Goal: Information Seeking & Learning: Learn about a topic

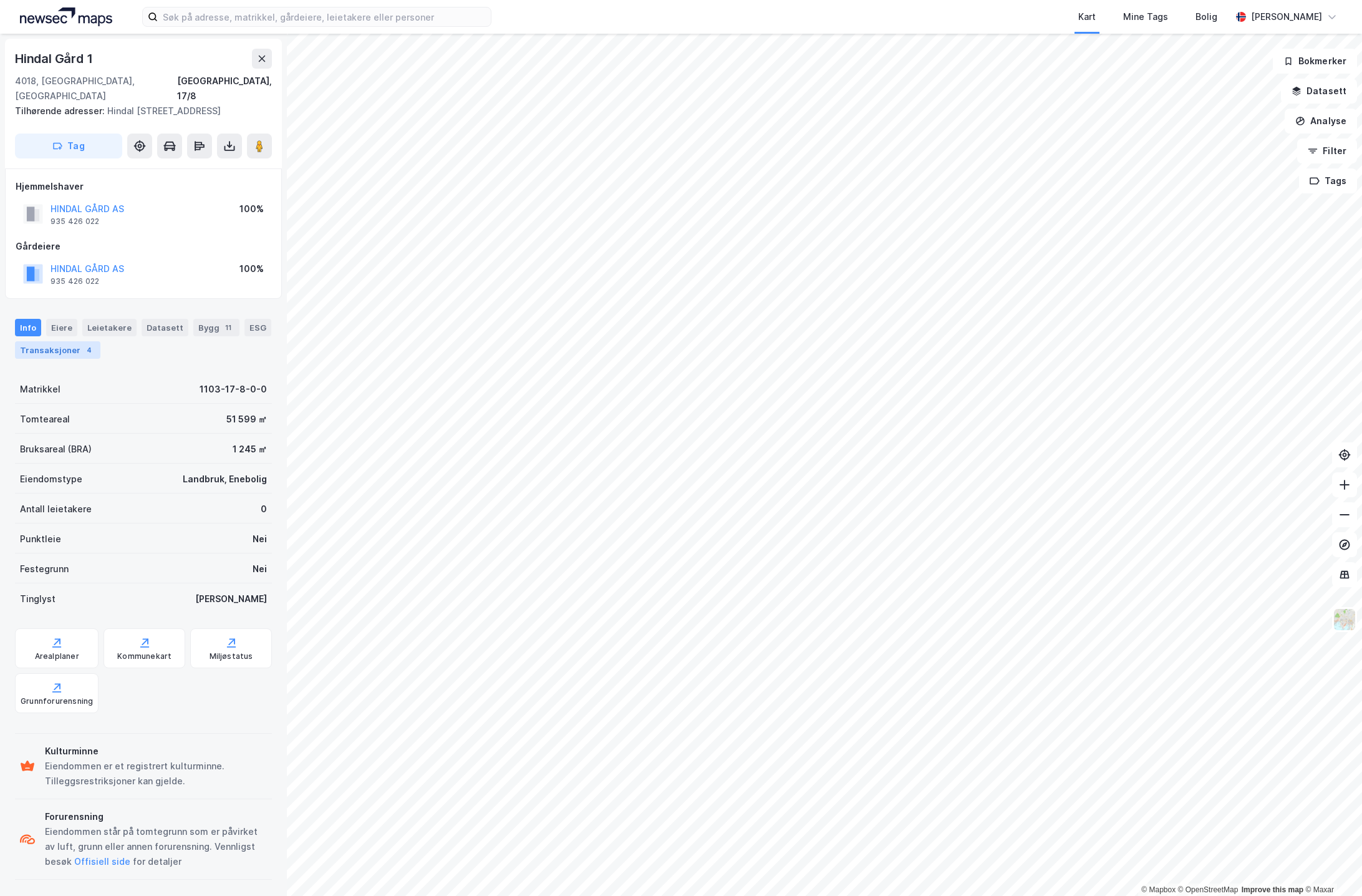
click at [62, 341] on div "Transaksjoner 4" at bounding box center [57, 349] width 86 height 17
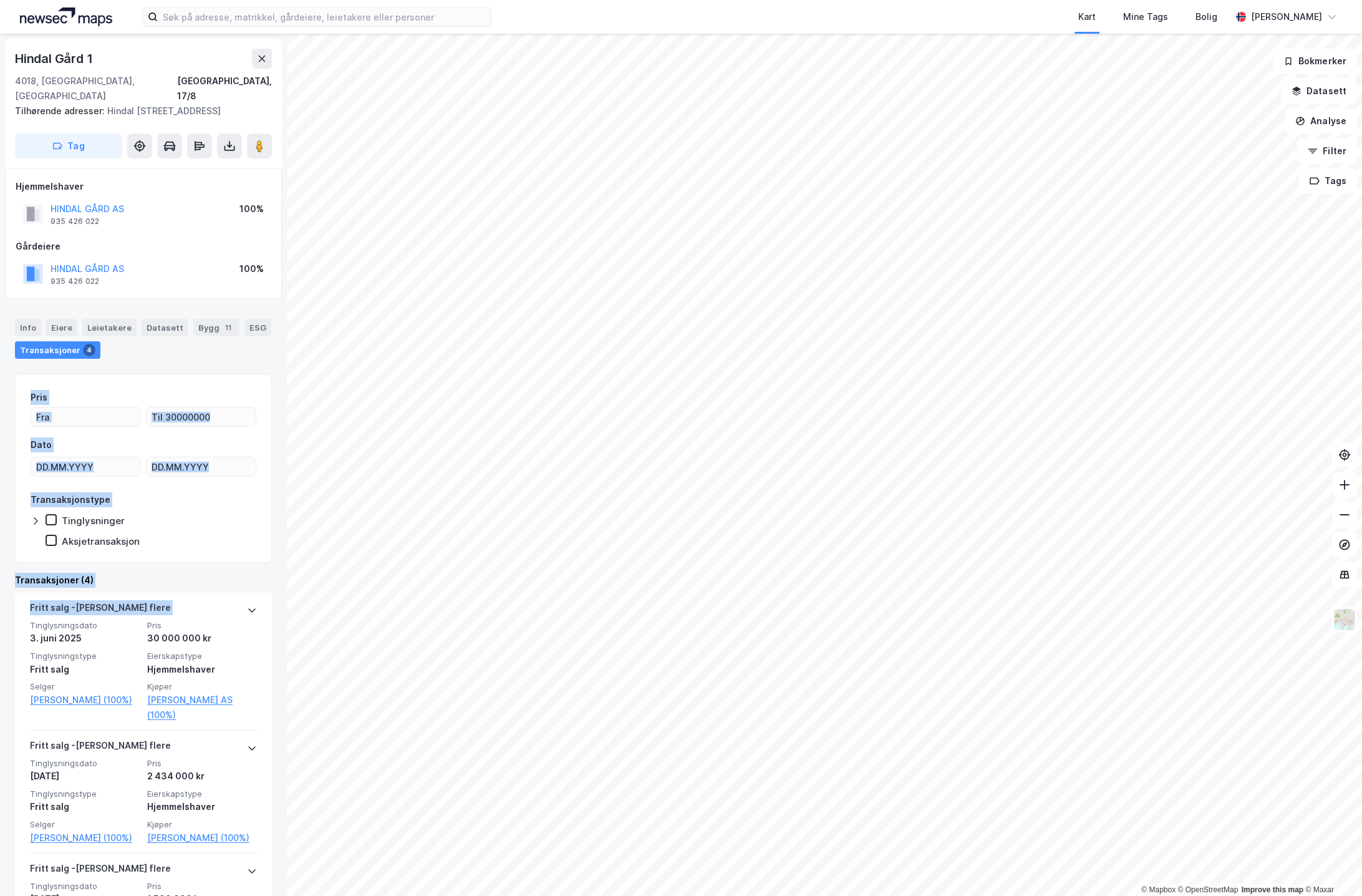
drag, startPoint x: 189, startPoint y: 572, endPoint x: 204, endPoint y: 352, distance: 220.5
click at [204, 352] on div "Info [PERSON_NAME] Datasett Bygg 11 ESG Transaksjoner 4 Pris Dato Transaksjonst…" at bounding box center [143, 686] width 257 height 767
click at [672, 0] on html "Kart Mine Tags Bolig [PERSON_NAME] © Mapbox © OpenStreetMap Improve this map © …" at bounding box center [681, 448] width 1362 height 896
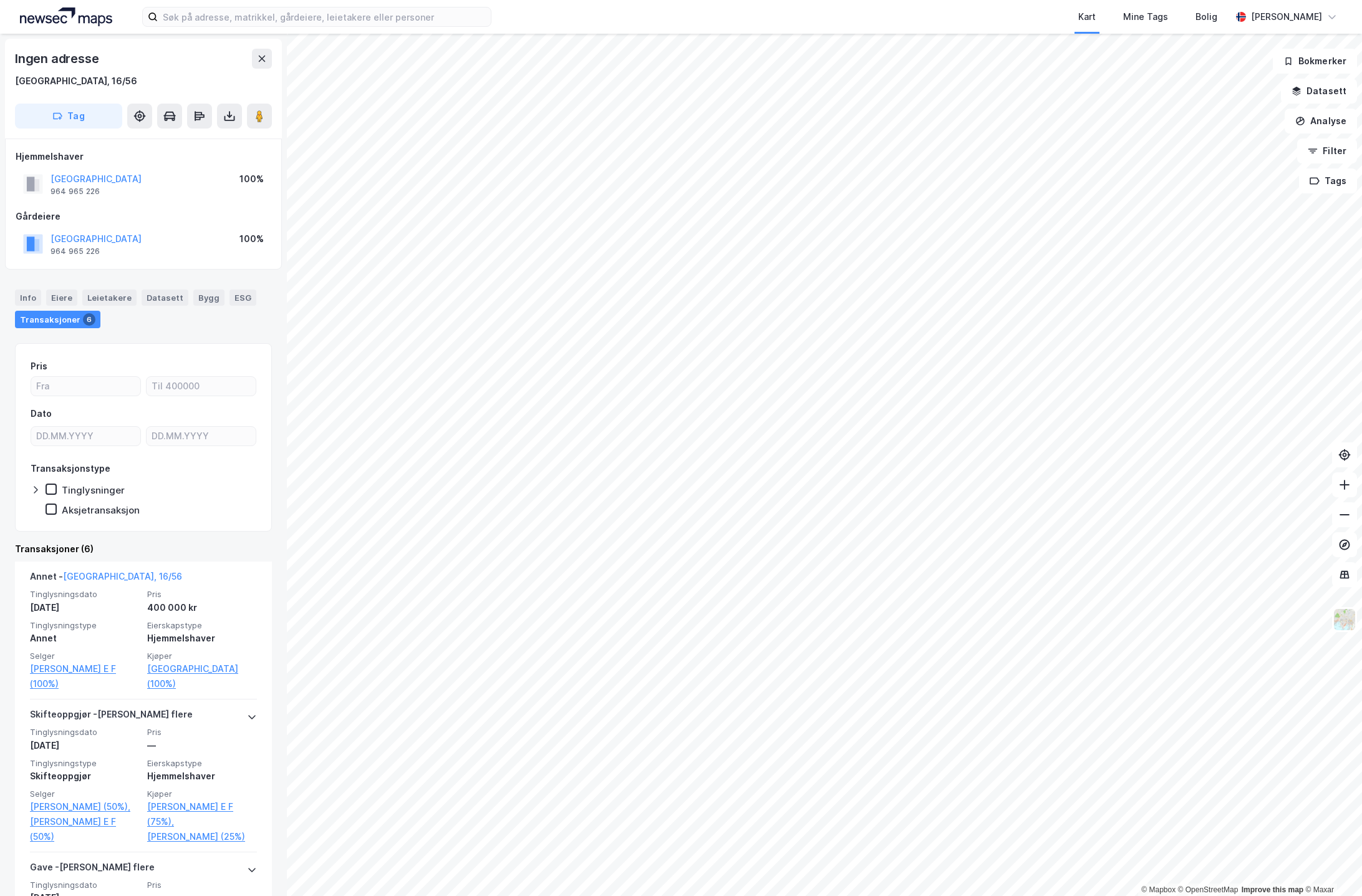
click at [811, 6] on div "Kart Mine Tags Bolig [PERSON_NAME] © Mapbox © OpenStreetMap Improve this map © …" at bounding box center [681, 448] width 1362 height 896
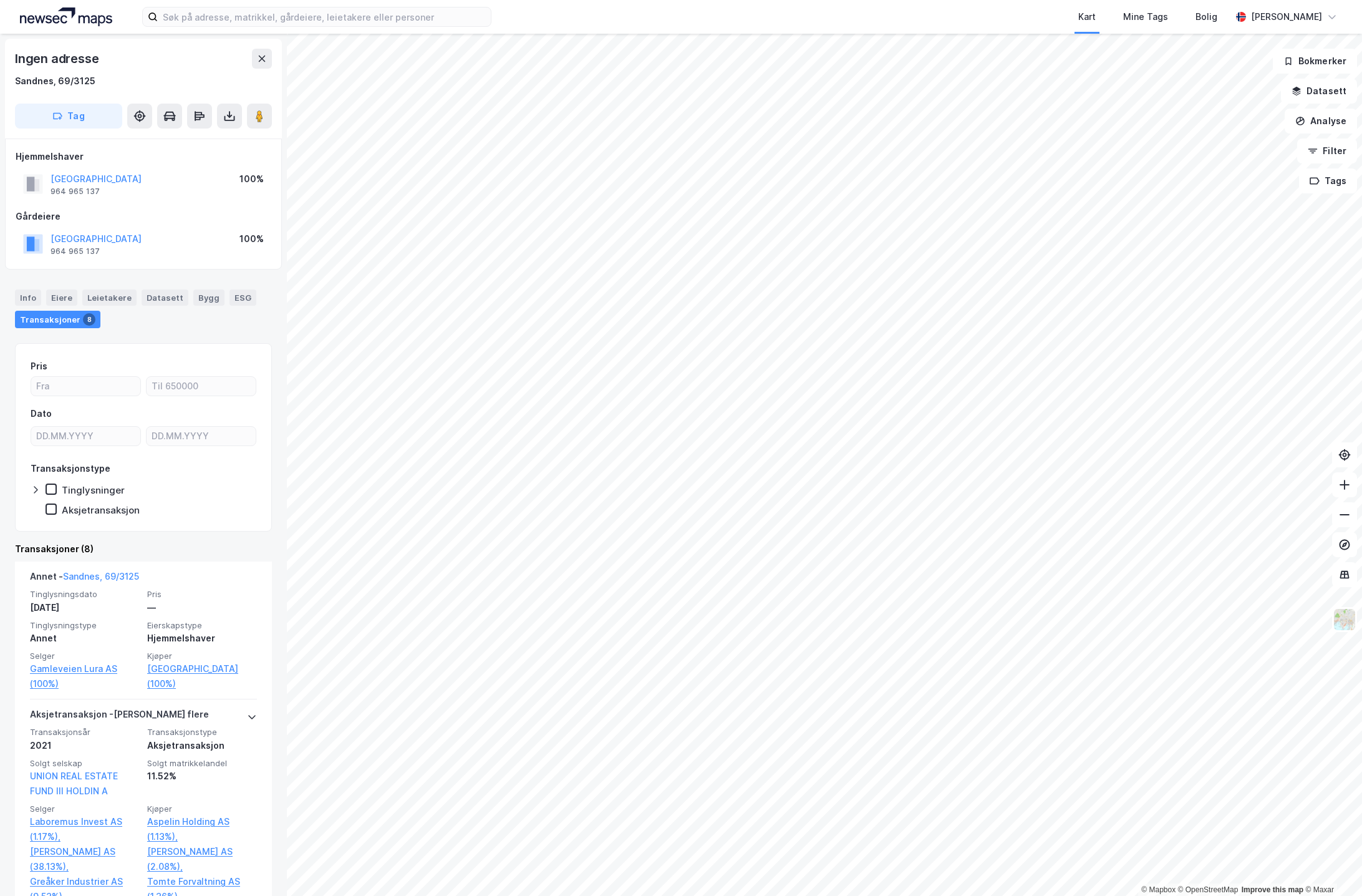
click at [921, 895] on html "Kart Mine Tags Bolig [PERSON_NAME] © Mapbox © OpenStreetMap Improve this map © …" at bounding box center [681, 448] width 1362 height 896
click at [971, 895] on html "Kart Mine Tags Bolig [PERSON_NAME] © Mapbox © OpenStreetMap Improve this map © …" at bounding box center [681, 448] width 1362 height 896
click at [1216, 895] on html "Kart Mine Tags Bolig [PERSON_NAME] © Mapbox © OpenStreetMap Improve this map © …" at bounding box center [681, 448] width 1362 height 896
click at [825, 895] on html "Kart Mine Tags Bolig [PERSON_NAME] © Mapbox © OpenStreetMap Improve this map © …" at bounding box center [681, 448] width 1362 height 896
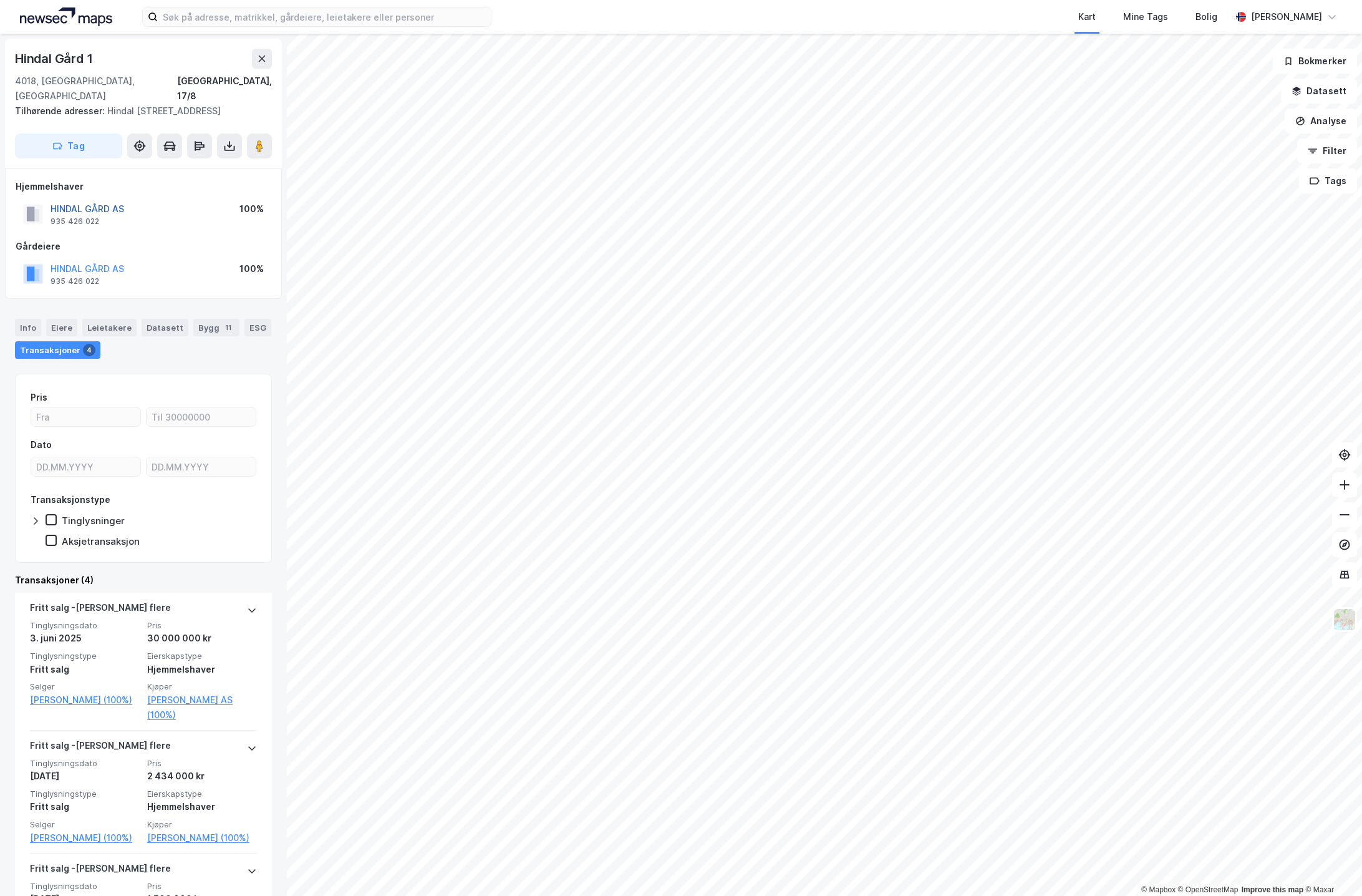
click at [0, 0] on button "HINDAL GÅRD AS" at bounding box center [0, 0] width 0 height 0
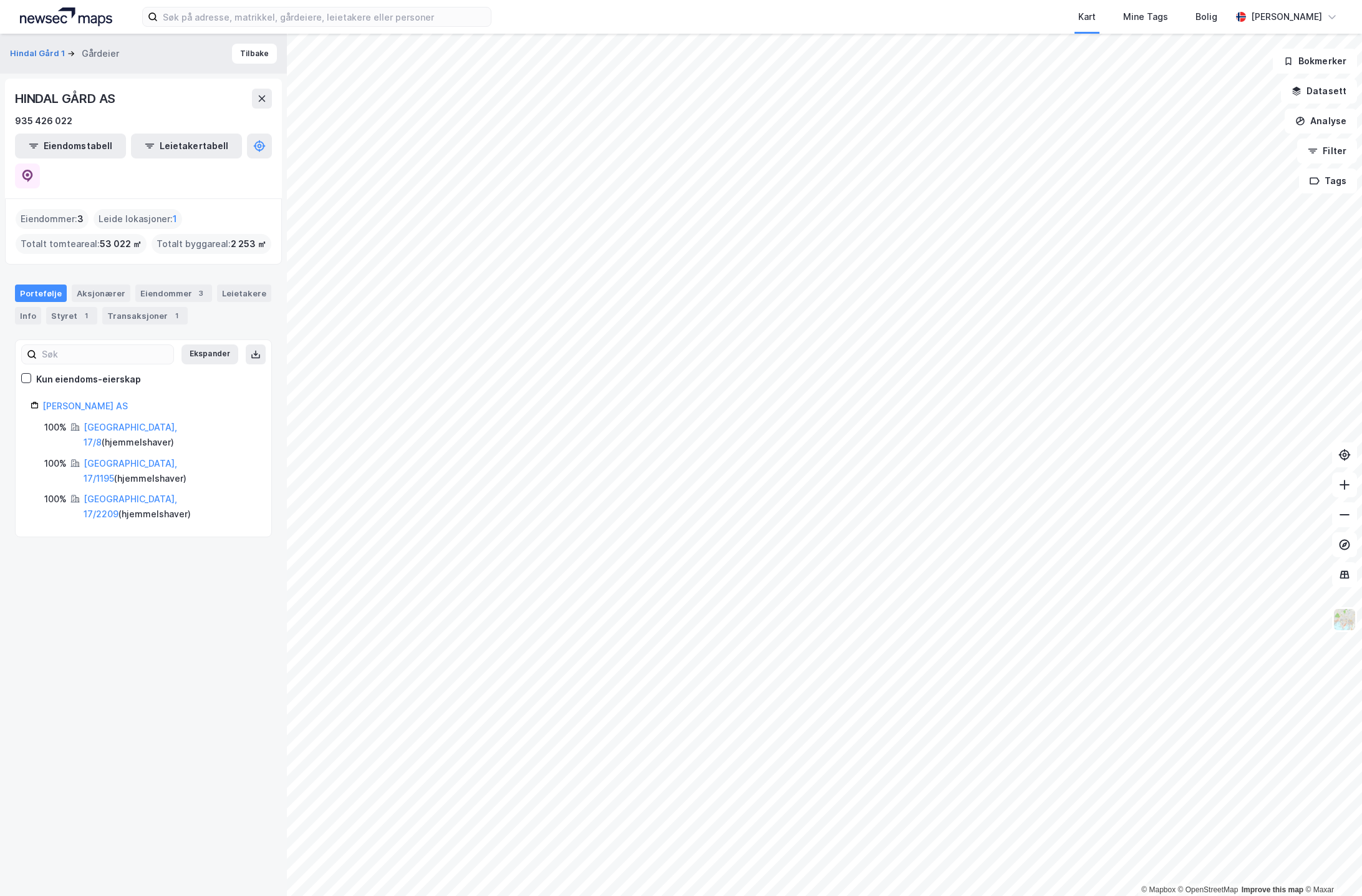
scroll to position [1, 0]
